Goal: Information Seeking & Learning: Learn about a topic

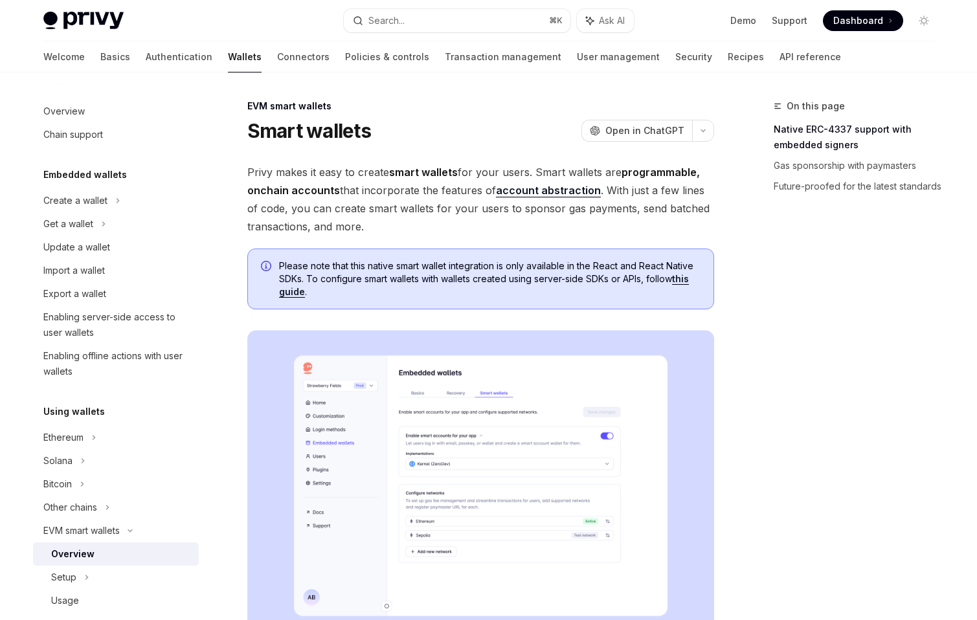
click at [302, 285] on span "Please note that this native smart wallet integration is only available in the …" at bounding box center [489, 279] width 421 height 39
click at [301, 286] on link "this guide" at bounding box center [484, 285] width 410 height 25
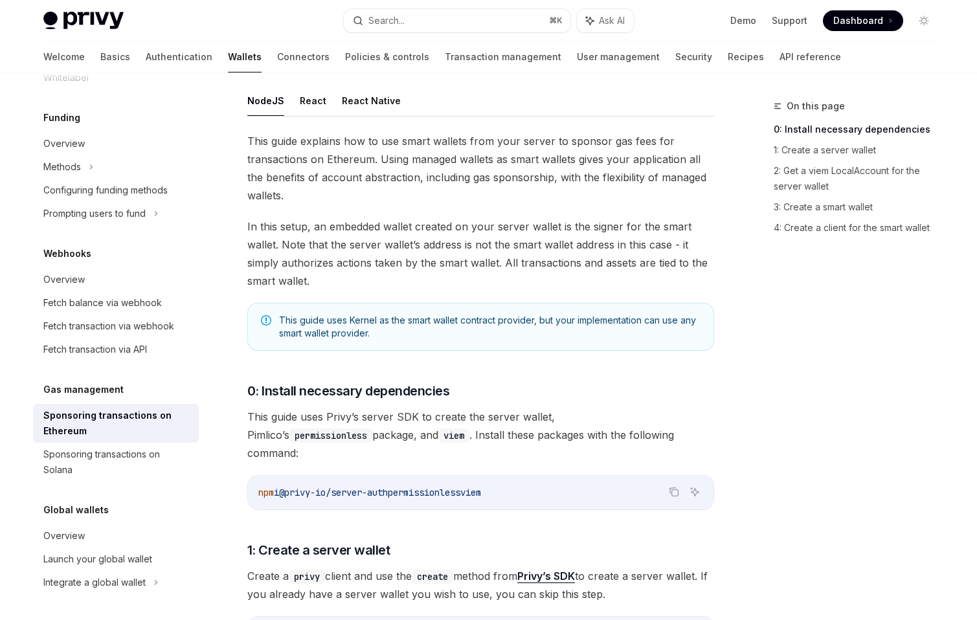
scroll to position [140, 0]
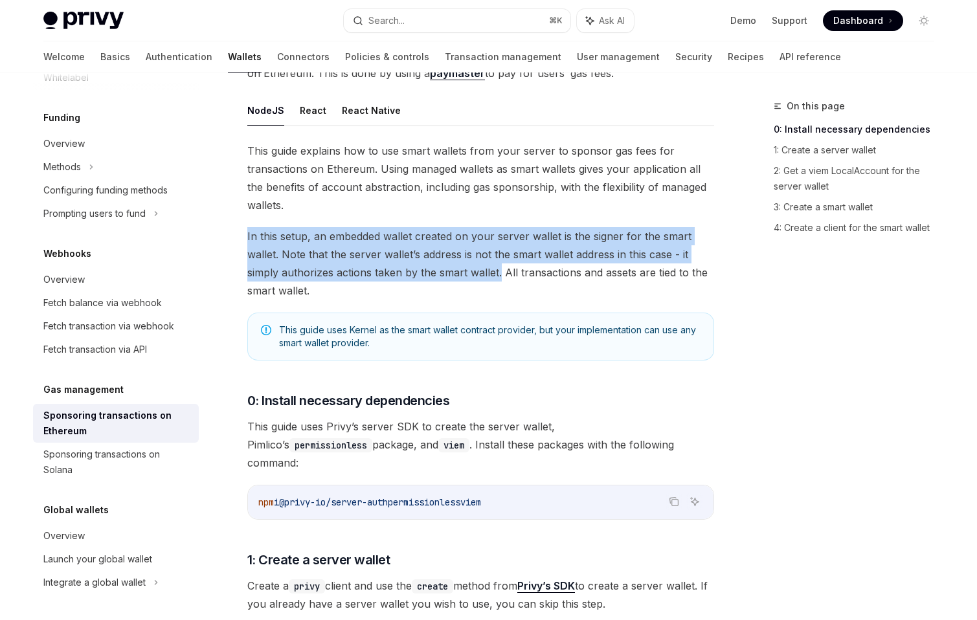
drag, startPoint x: 241, startPoint y: 238, endPoint x: 499, endPoint y: 266, distance: 259.1
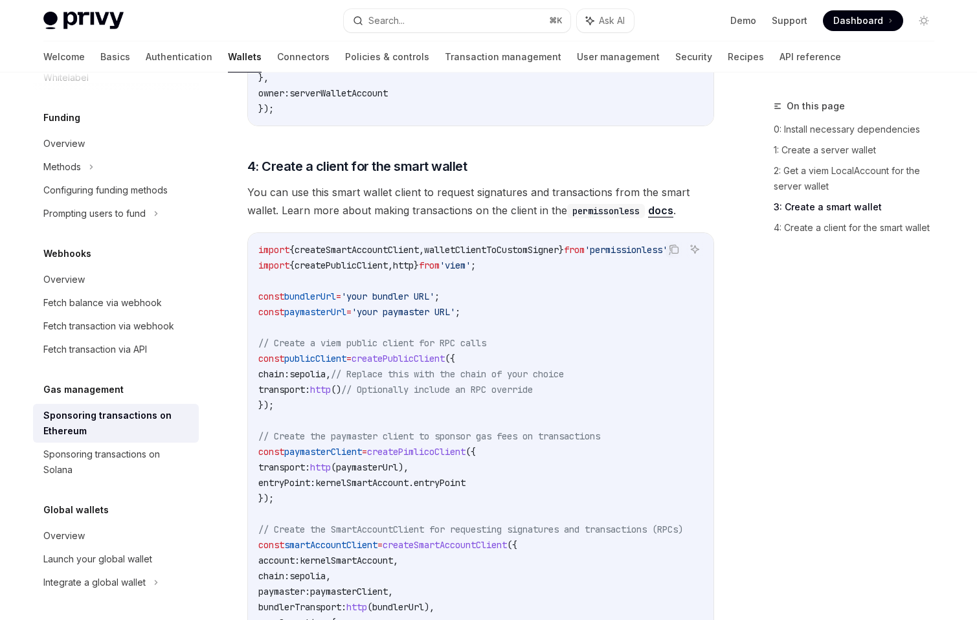
scroll to position [1643, 0]
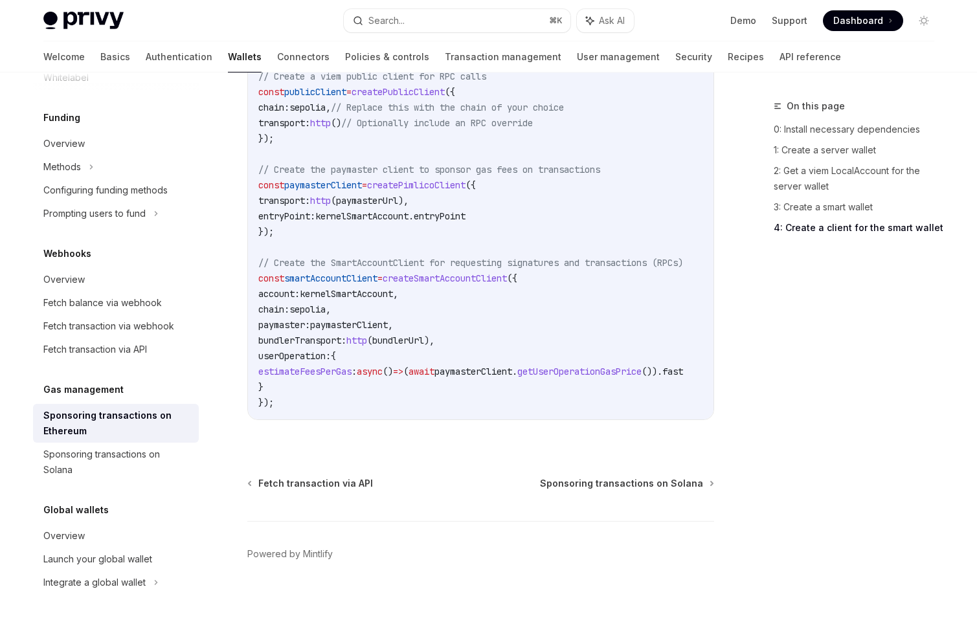
click at [110, 230] on div "Overview Chain support Embedded wallets Create a wallet Get a wallet Update a w…" at bounding box center [116, 59] width 166 height 1070
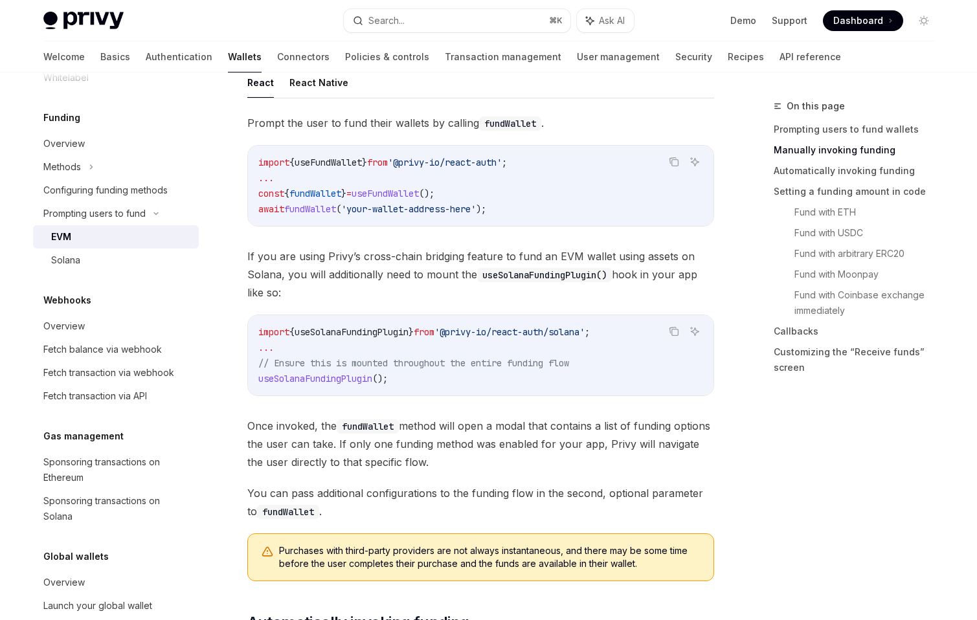
scroll to position [457, 0]
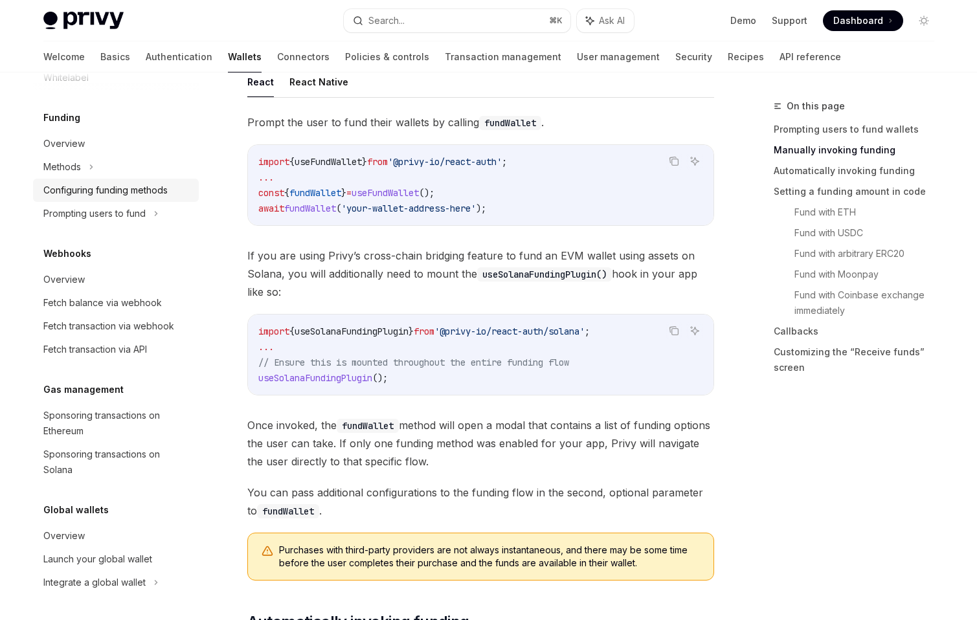
click at [76, 184] on div "Configuring funding methods" at bounding box center [105, 190] width 124 height 16
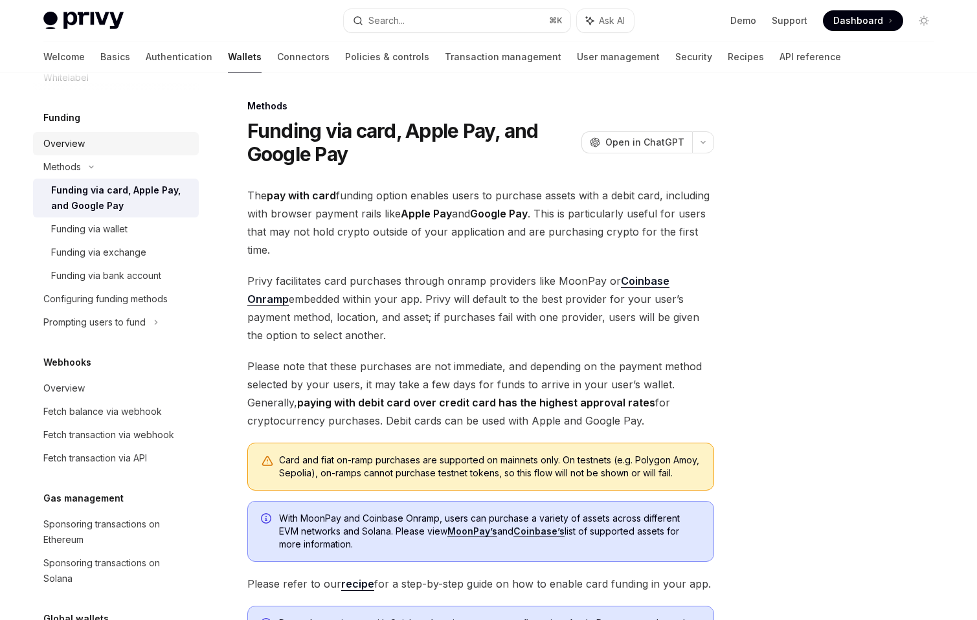
click at [78, 148] on div "Overview" at bounding box center [63, 144] width 41 height 16
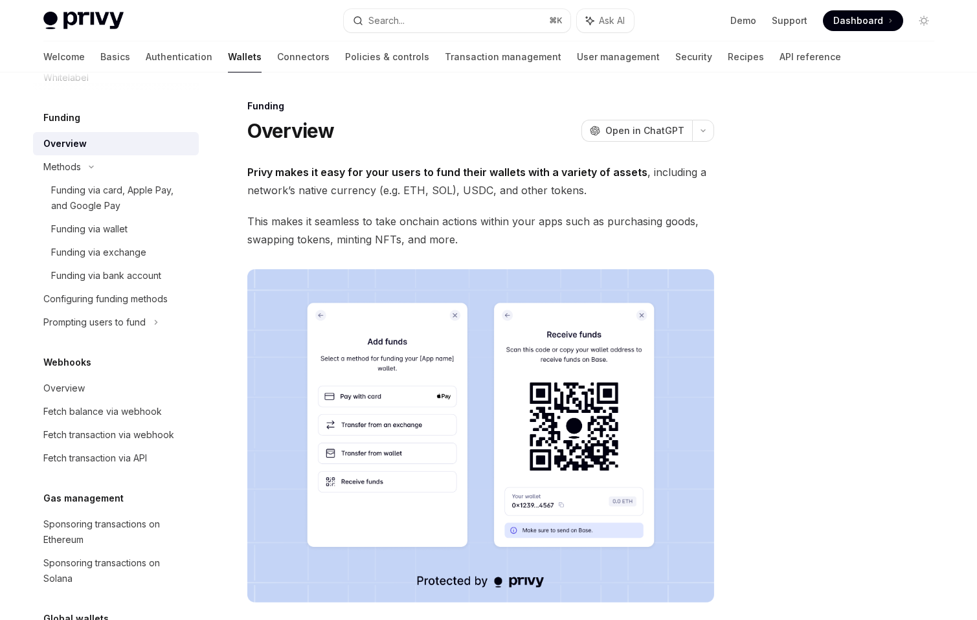
scroll to position [678, 0]
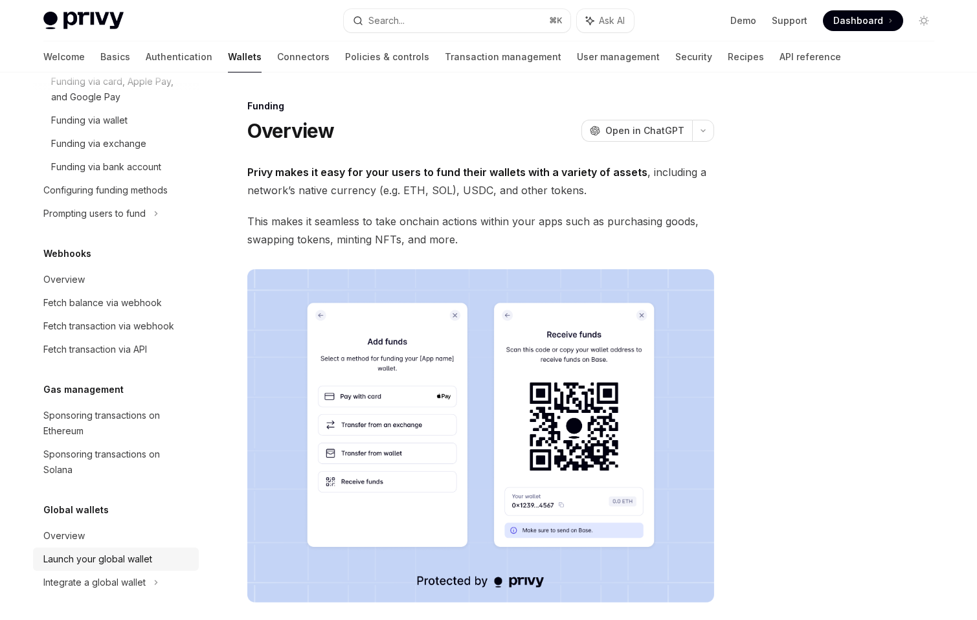
click at [121, 562] on div "Launch your global wallet" at bounding box center [97, 559] width 109 height 16
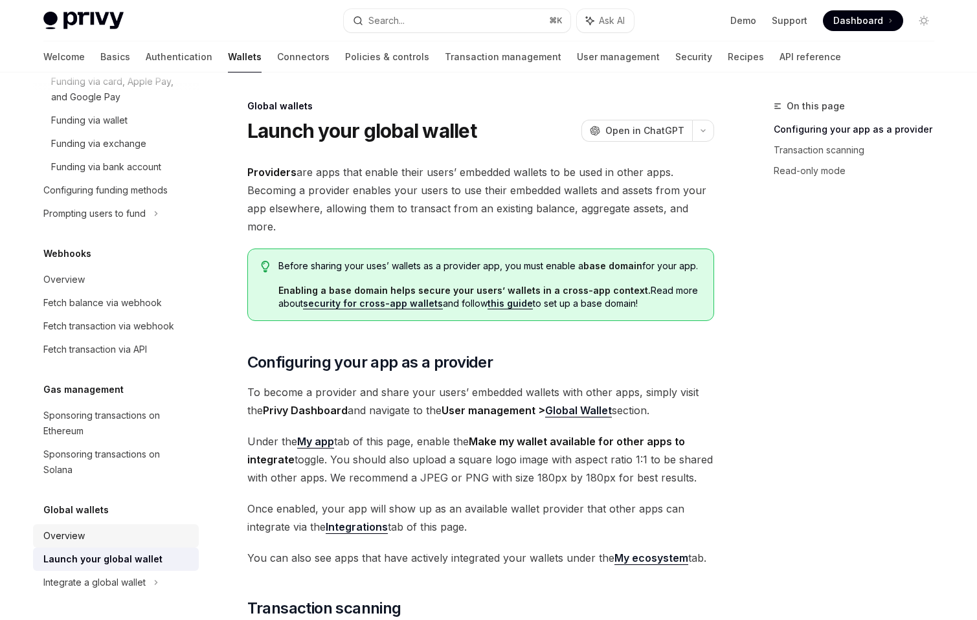
click at [87, 533] on div "Overview" at bounding box center [117, 536] width 148 height 16
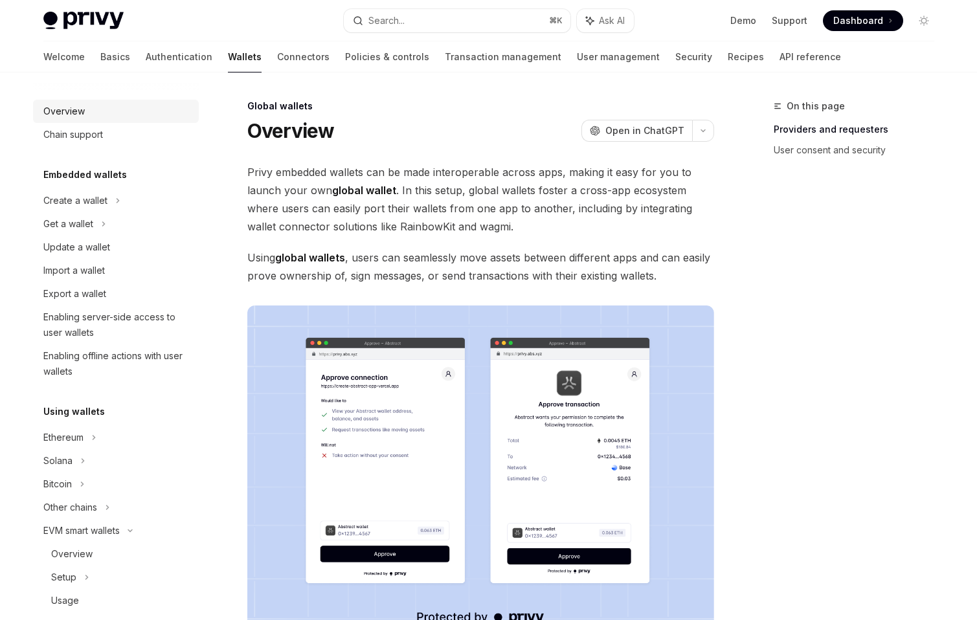
click at [63, 104] on div "Overview" at bounding box center [63, 112] width 41 height 16
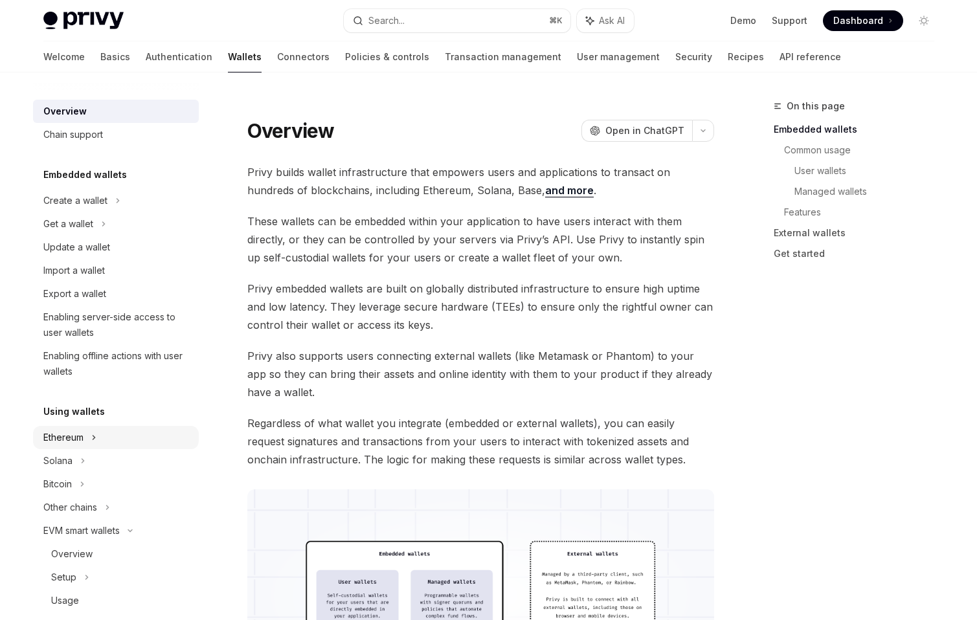
click at [128, 212] on div "Ethereum" at bounding box center [116, 200] width 166 height 23
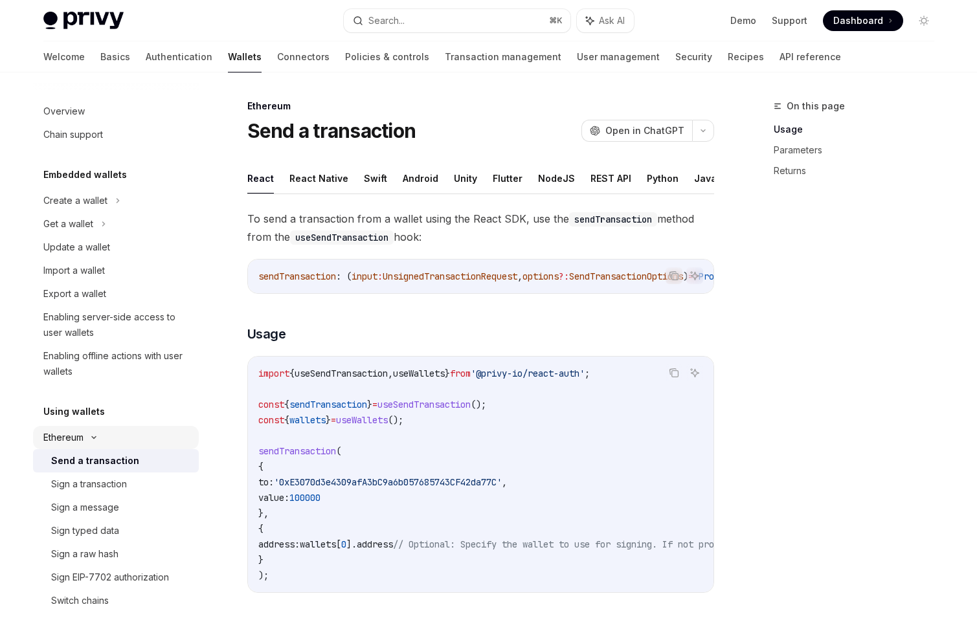
click at [157, 212] on div "Ethereum" at bounding box center [116, 200] width 166 height 23
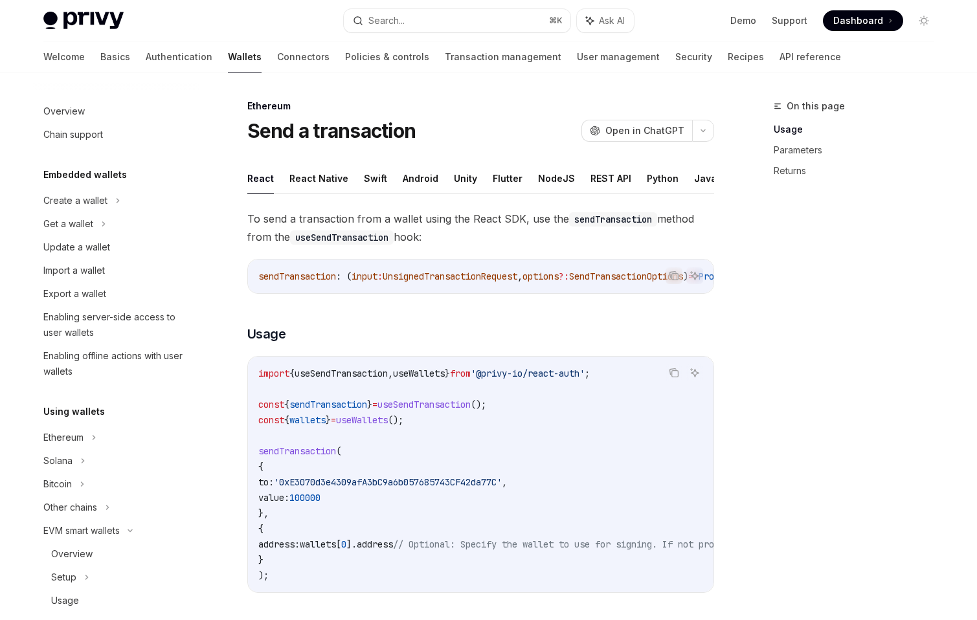
click at [159, 422] on div "Using wallets Ethereum Solana Bitcoin Other chains EVM smart wallets Overview S…" at bounding box center [116, 531] width 166 height 255
click at [159, 212] on div "Ethereum" at bounding box center [116, 200] width 166 height 23
click at [155, 461] on div "Send a transaction" at bounding box center [121, 461] width 140 height 16
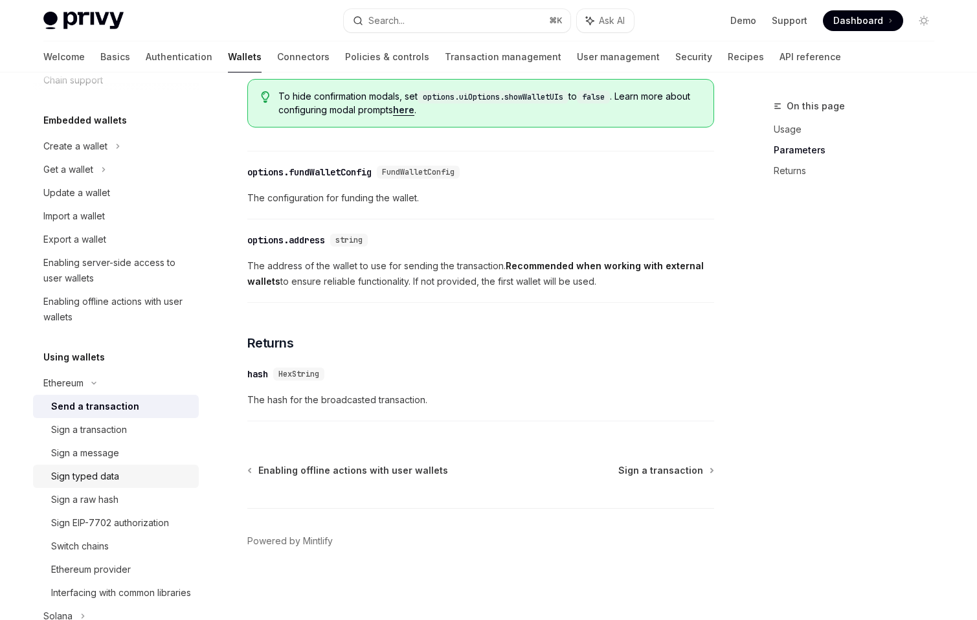
scroll to position [83, 0]
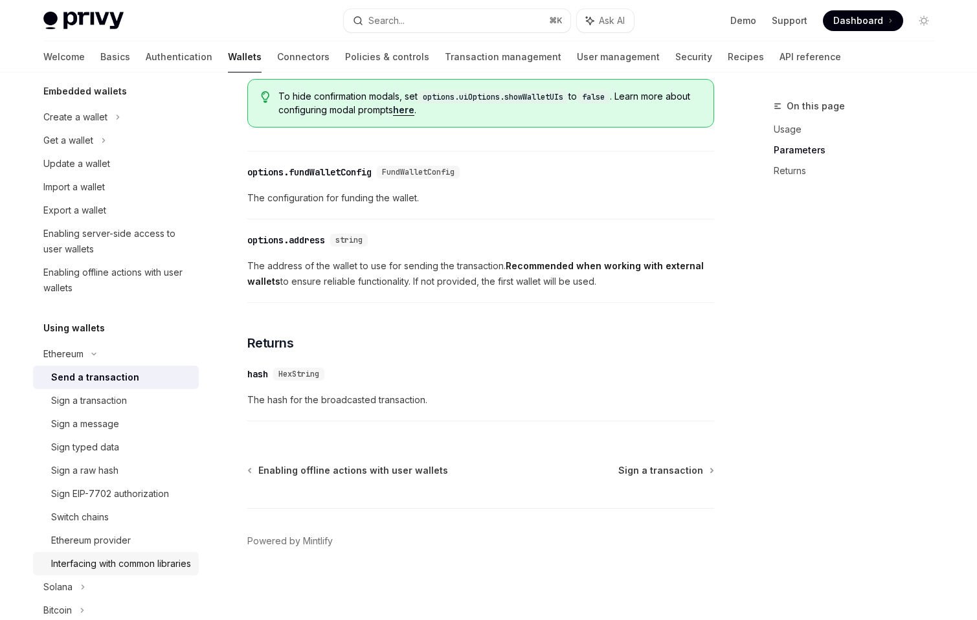
click at [157, 571] on div "Interfacing with common libraries" at bounding box center [121, 564] width 140 height 16
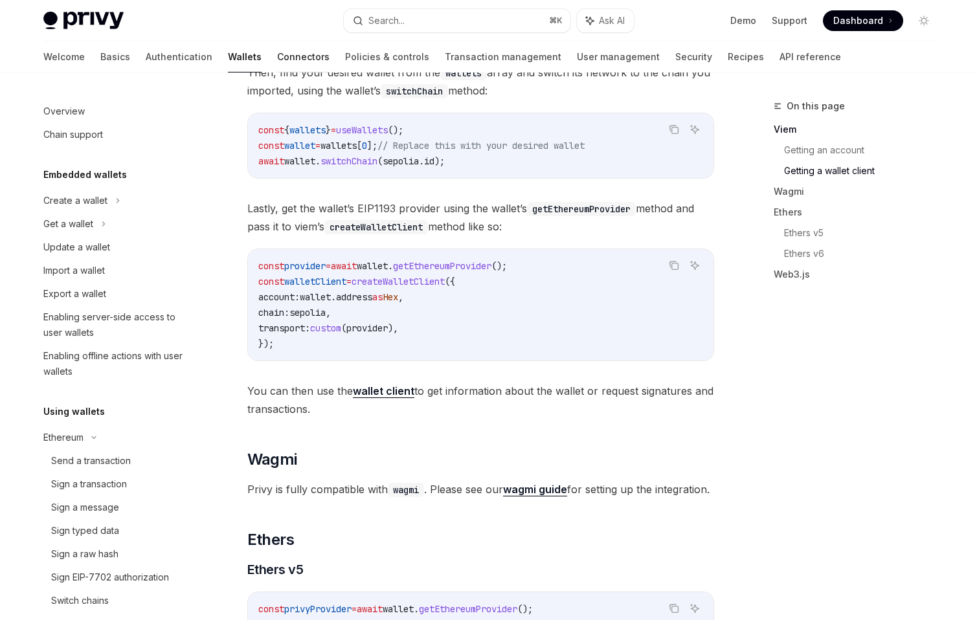
click at [277, 54] on link "Connectors" at bounding box center [303, 56] width 52 height 31
type textarea "*"
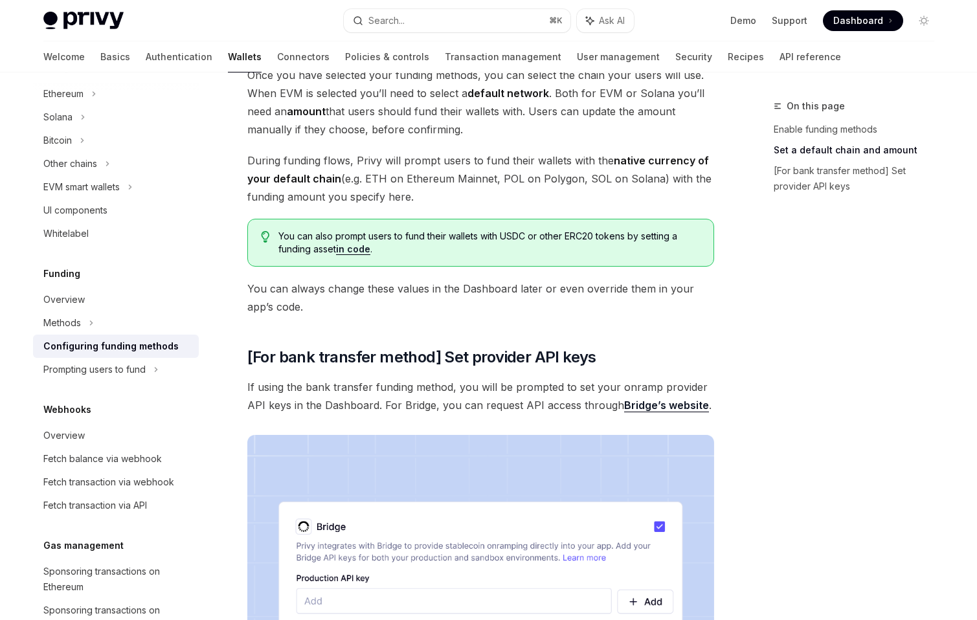
scroll to position [835, 0]
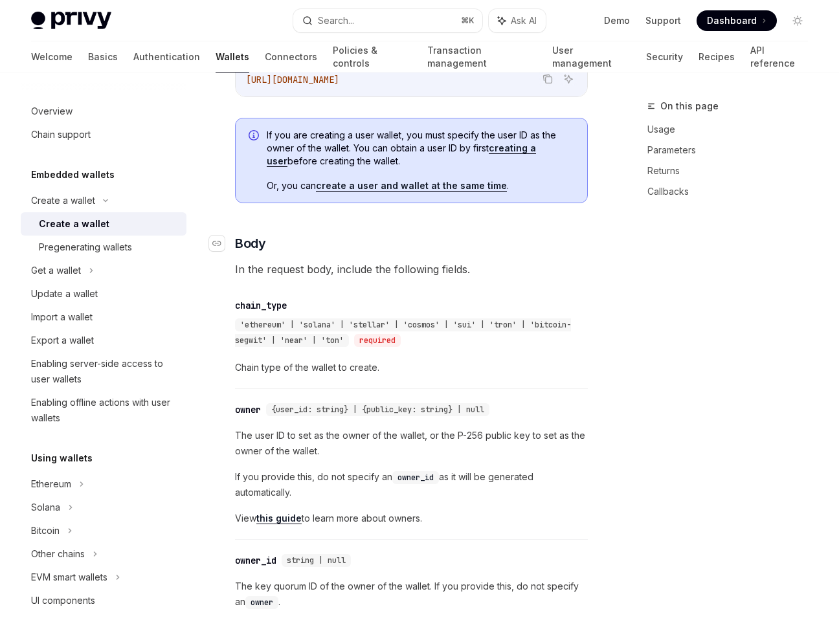
scroll to position [410, 0]
click at [401, 335] on div "required" at bounding box center [377, 339] width 47 height 13
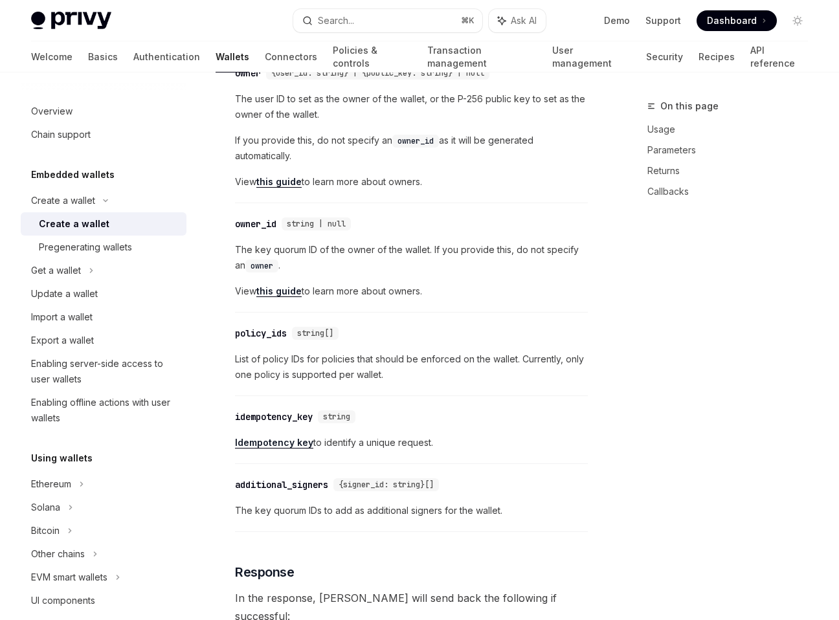
scroll to position [1017, 0]
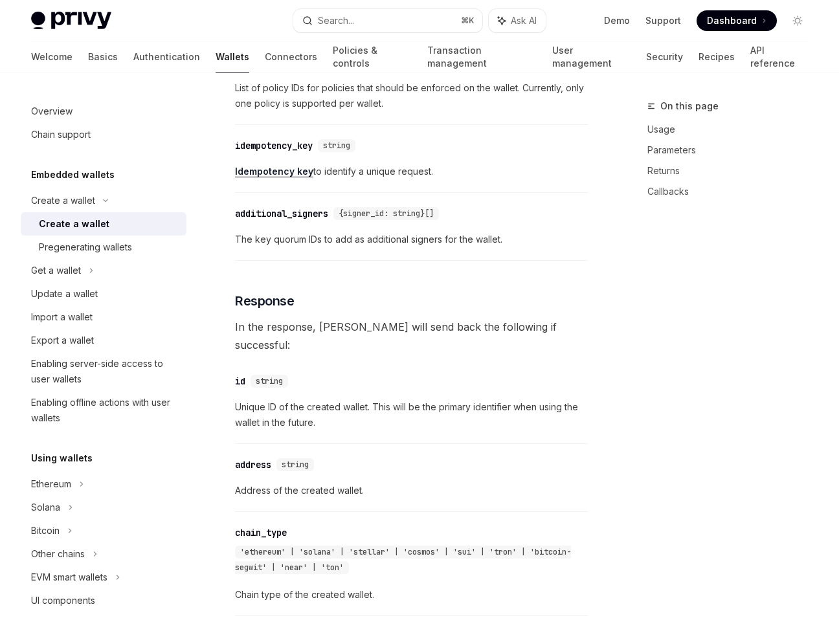
drag, startPoint x: 412, startPoint y: 335, endPoint x: 249, endPoint y: 357, distance: 164.6
click at [410, 335] on span "In the response, Privy will send back the following if successful:" at bounding box center [411, 336] width 353 height 36
click at [145, 366] on div "Enabling server-side access to user wallets" at bounding box center [105, 371] width 148 height 31
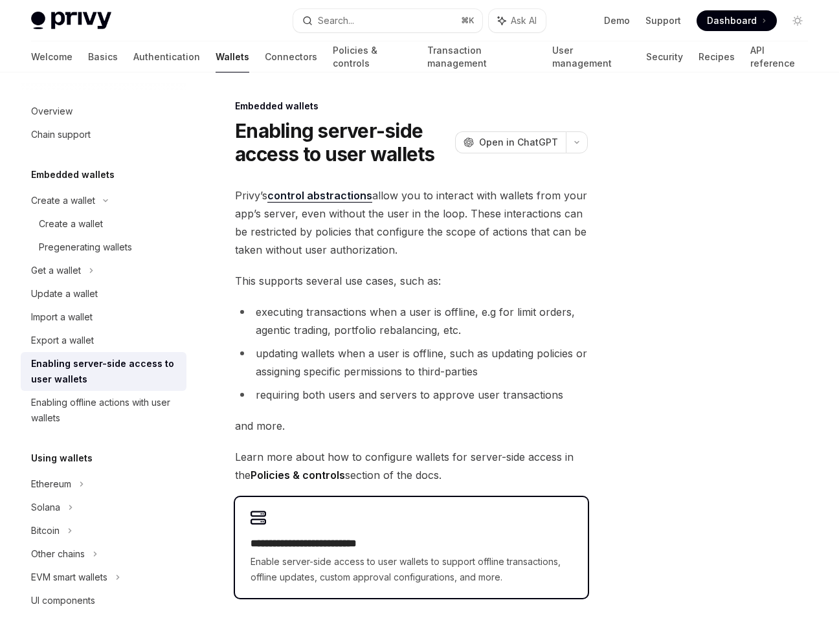
click at [280, 527] on div "**********" at bounding box center [411, 547] width 353 height 101
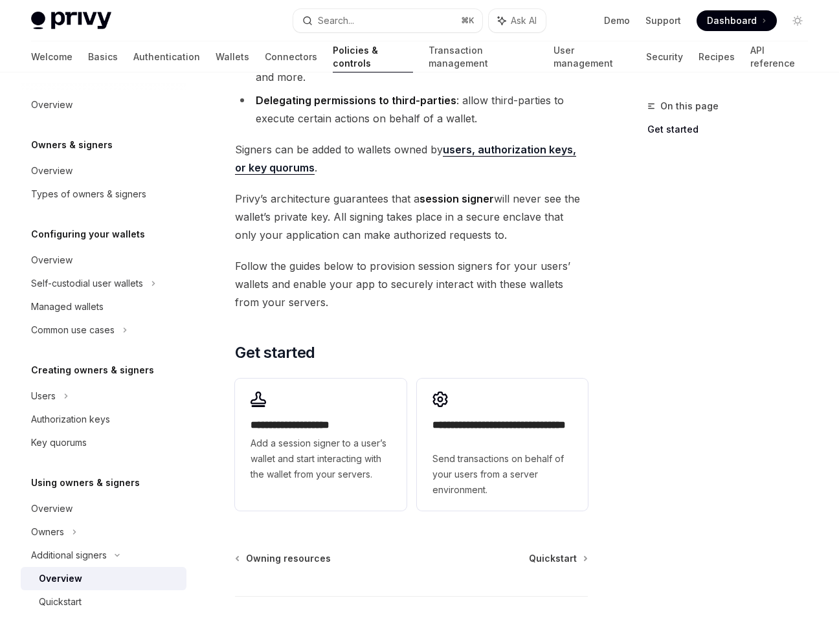
scroll to position [224, 0]
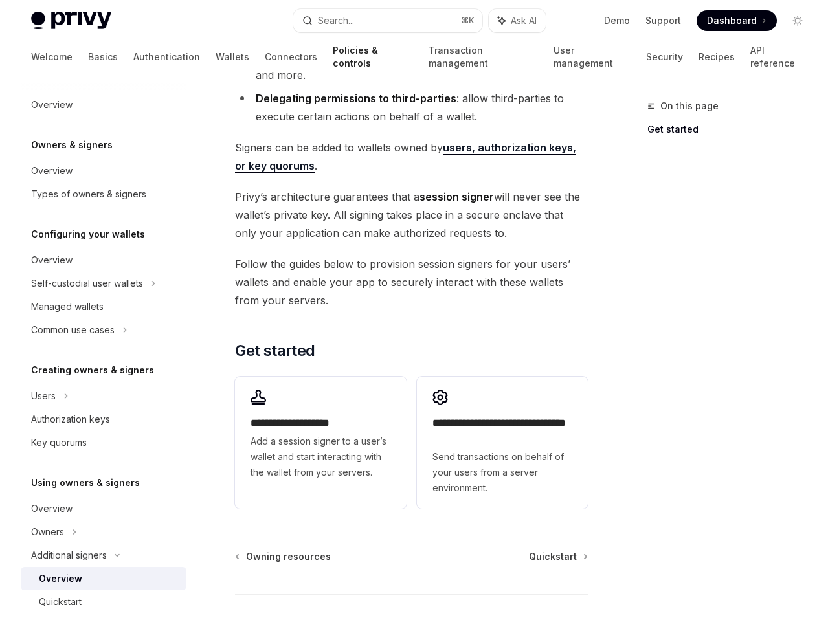
click at [288, 164] on link "users, authorization keys, or key quorums" at bounding box center [405, 157] width 341 height 32
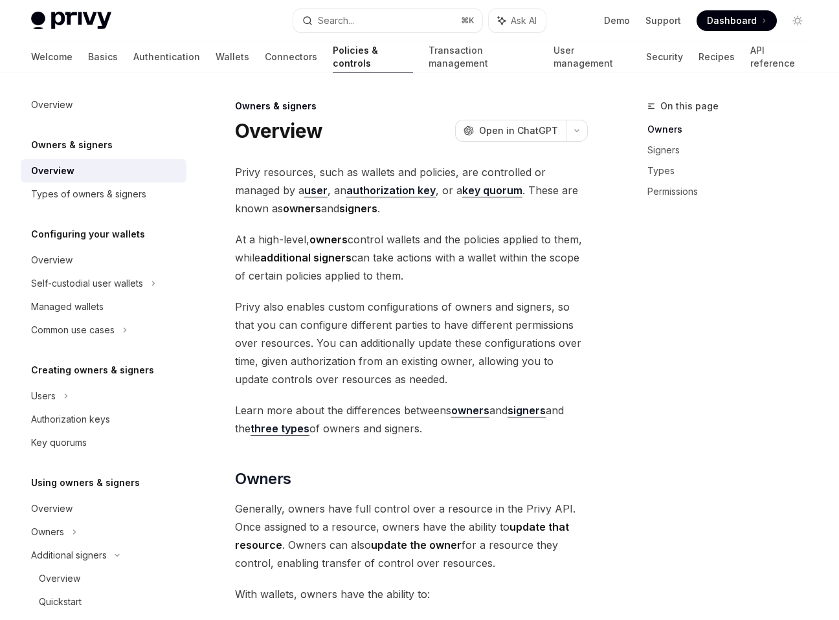
click at [45, 26] on img at bounding box center [71, 21] width 80 height 18
type textarea "*"
